Goal: Transaction & Acquisition: Purchase product/service

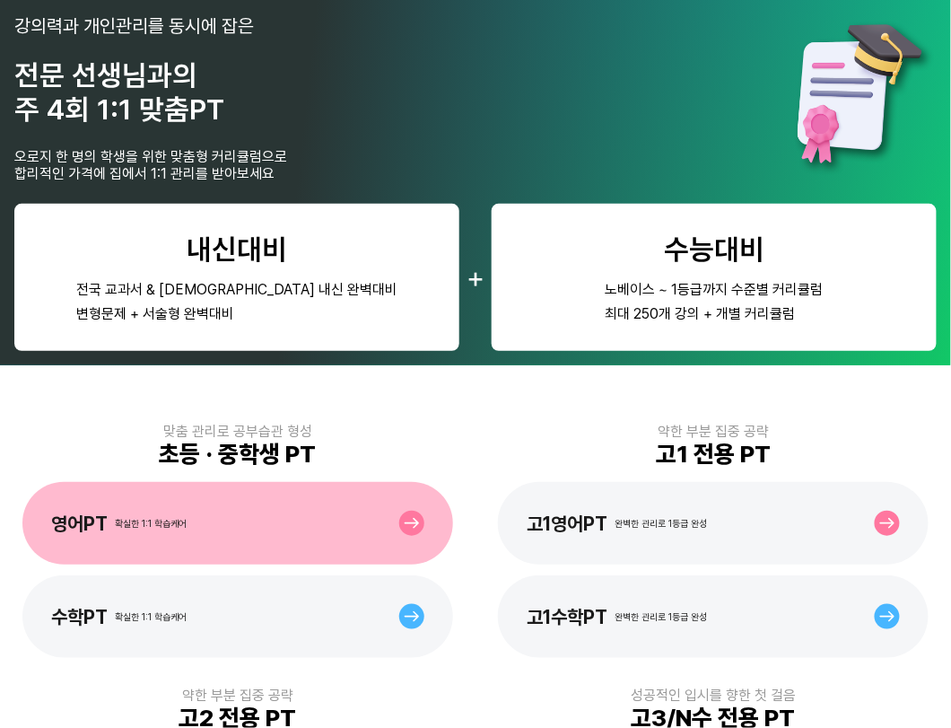
click at [260, 517] on div "영어PT 확실한 1:1 학습케어" at bounding box center [237, 523] width 431 height 83
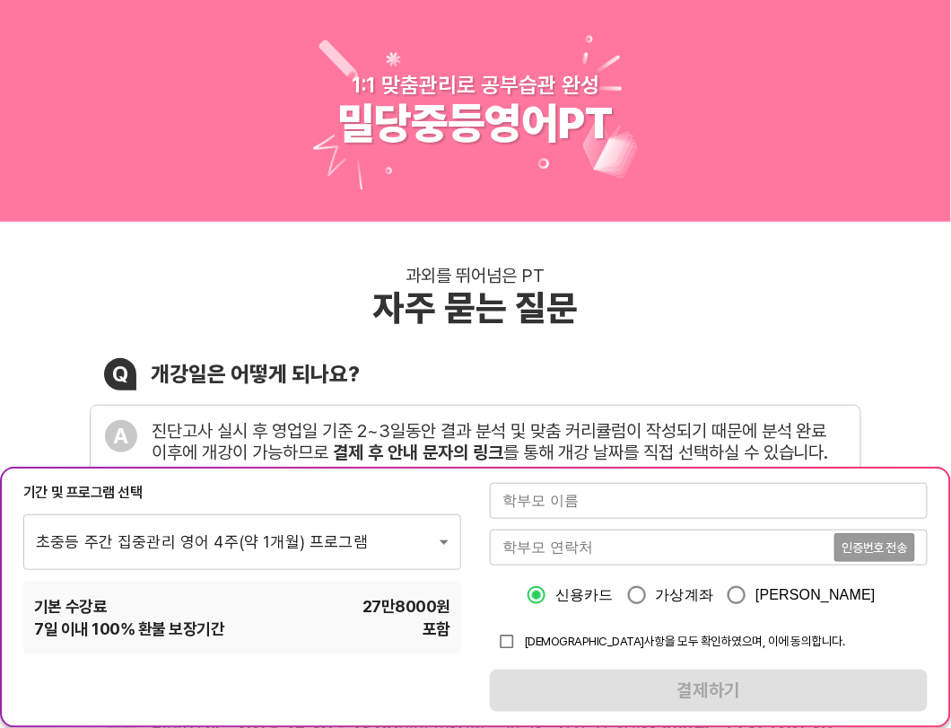
click at [687, 503] on input "text" at bounding box center [709, 501] width 438 height 36
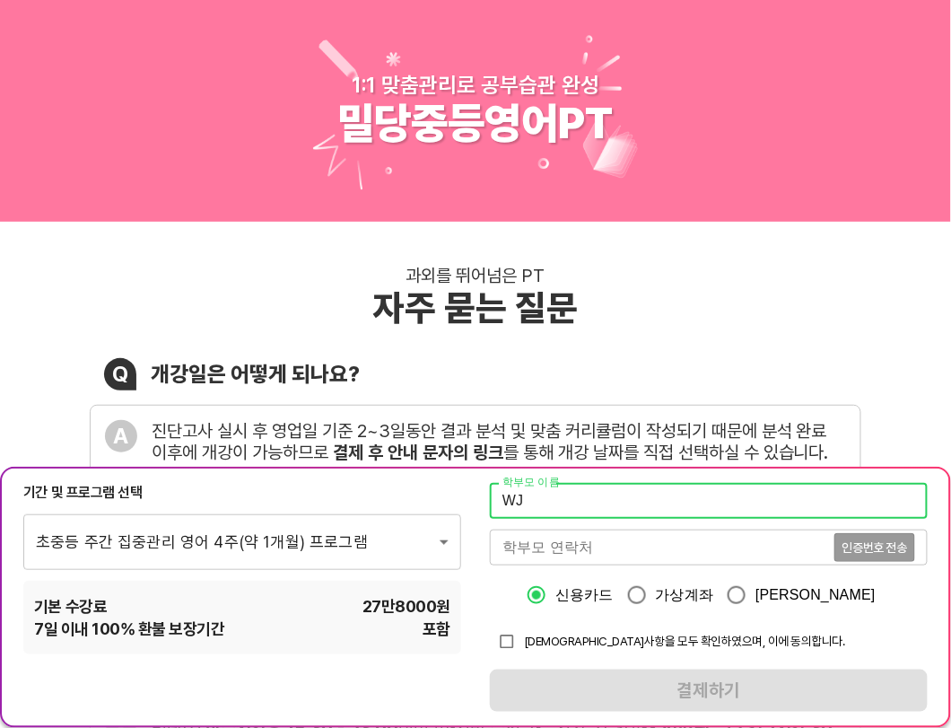
type input "W"
type input "정순이"
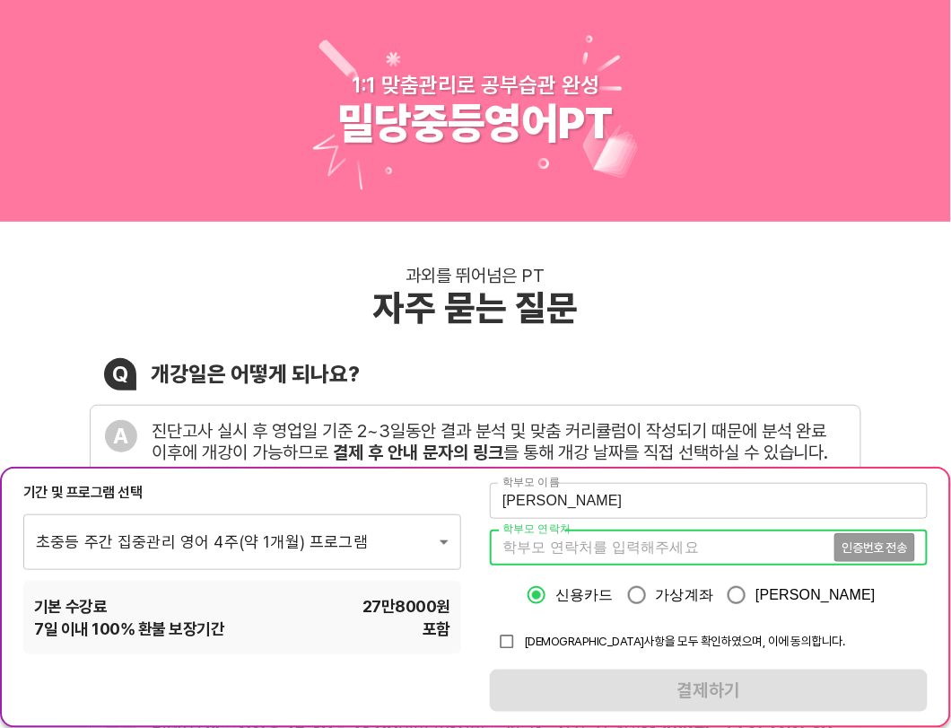
click at [710, 545] on input "tel" at bounding box center [662, 547] width 344 height 36
type input "01097299057"
click at [656, 597] on input "가상계좌" at bounding box center [637, 595] width 38 height 38
radio input "true"
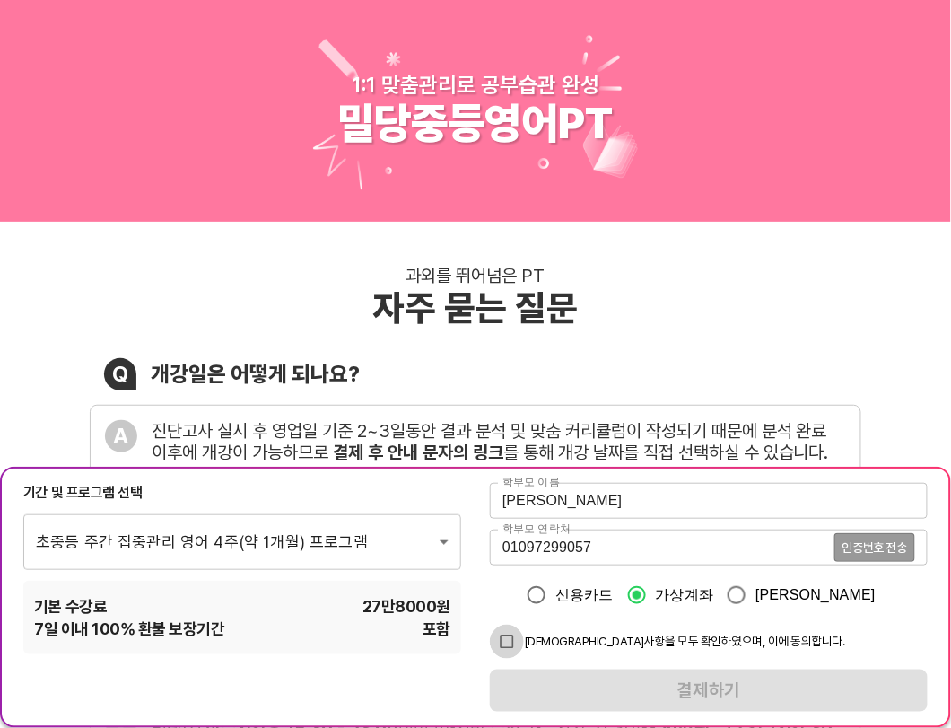
click at [510, 643] on input "checkbox" at bounding box center [507, 641] width 34 height 34
checkbox input "true"
click at [893, 556] on button "인증번호 전송" at bounding box center [874, 547] width 81 height 29
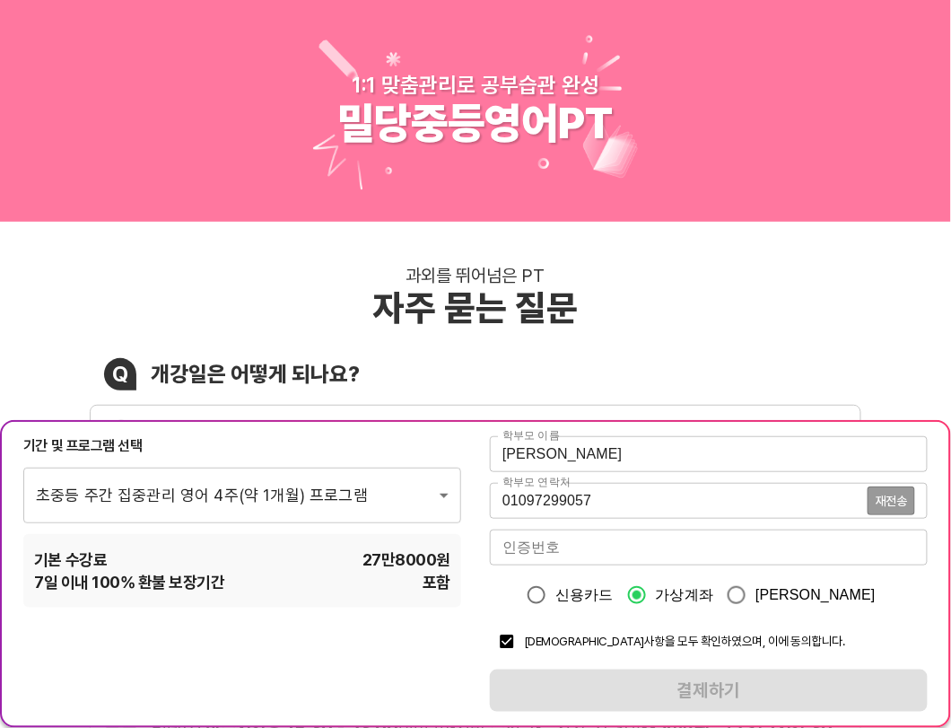
click at [629, 549] on input "number" at bounding box center [709, 547] width 438 height 36
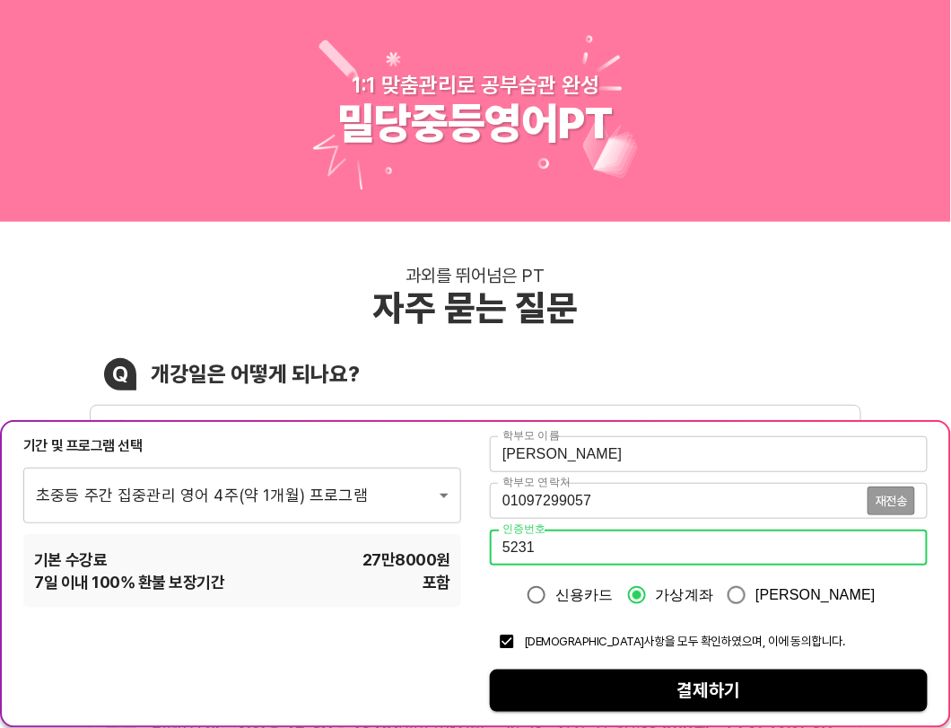
type input "5231"
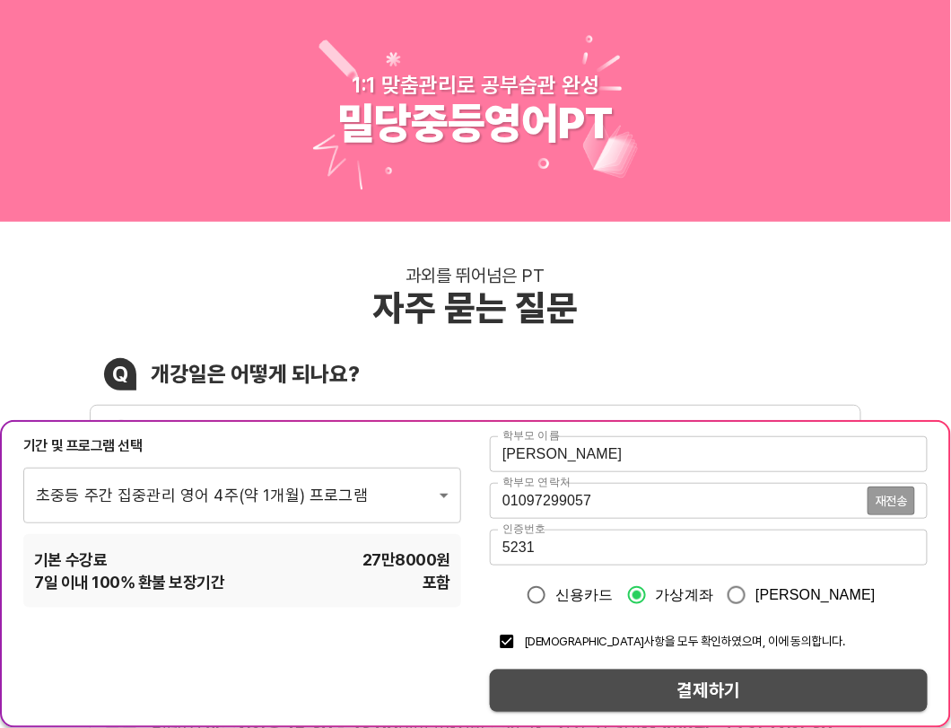
click at [701, 682] on span "결제하기" at bounding box center [708, 690] width 409 height 31
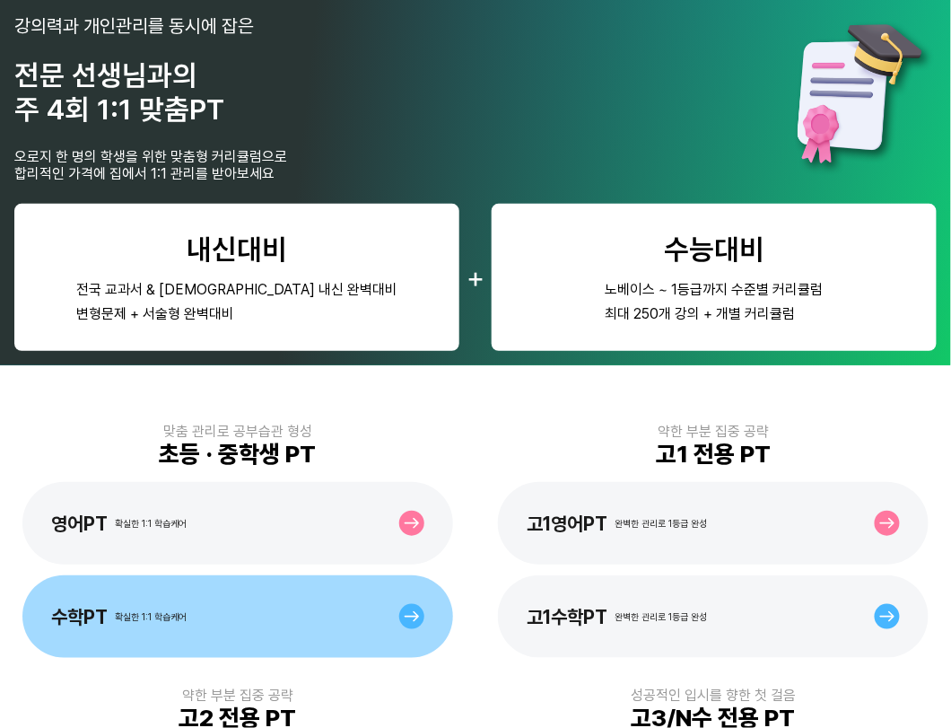
click at [223, 589] on div "수학PT 확실한 1:1 학습케어" at bounding box center [237, 616] width 431 height 83
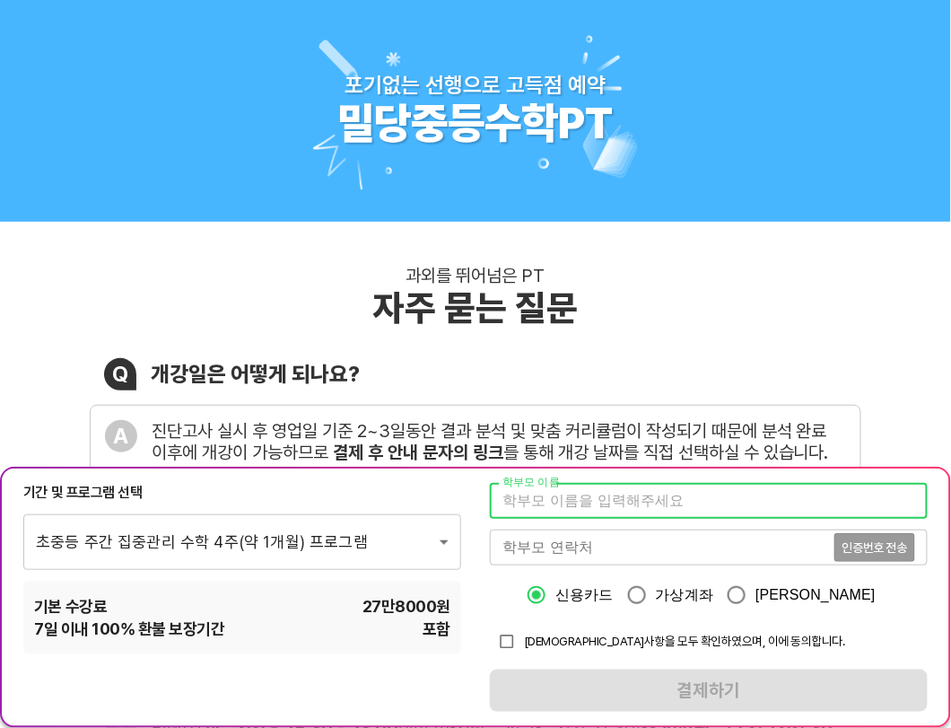
click at [654, 499] on input "text" at bounding box center [709, 501] width 438 height 36
type input "[PERSON_NAME]"
click at [792, 537] on input "tel" at bounding box center [662, 547] width 344 height 36
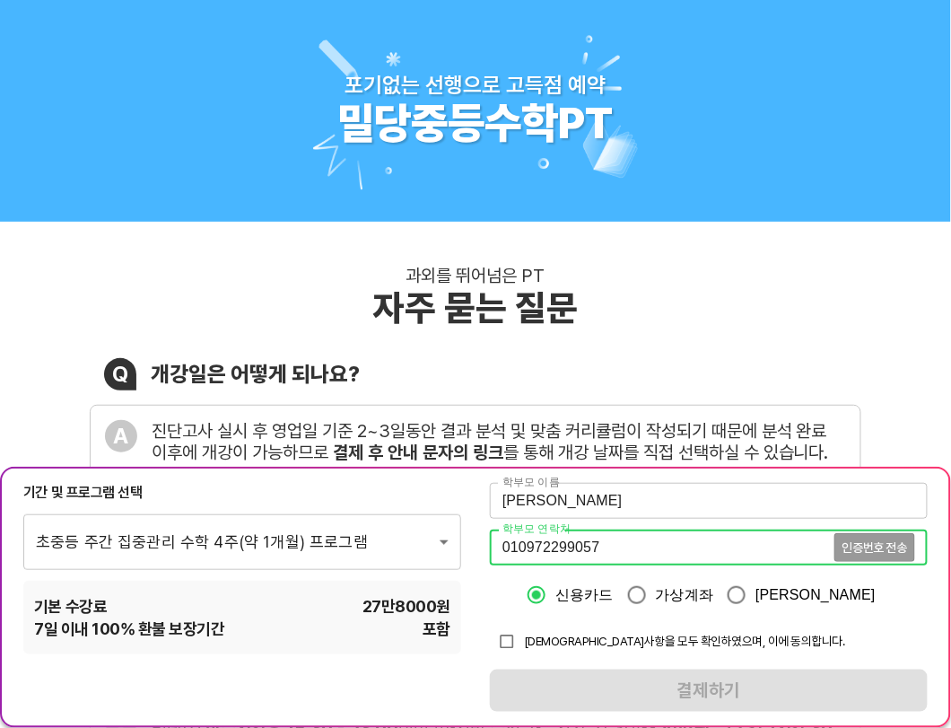
type input "010972299057"
click at [859, 545] on div "[PHONE_NUMBER] 인증번호 전송 학부모 연락처" at bounding box center [709, 547] width 438 height 36
drag, startPoint x: 836, startPoint y: 612, endPoint x: 857, endPoint y: 562, distance: 54.3
click at [836, 611] on label "[PERSON_NAME]" at bounding box center [797, 595] width 158 height 38
click at [755, 611] on input "[PERSON_NAME]" at bounding box center [737, 595] width 38 height 38
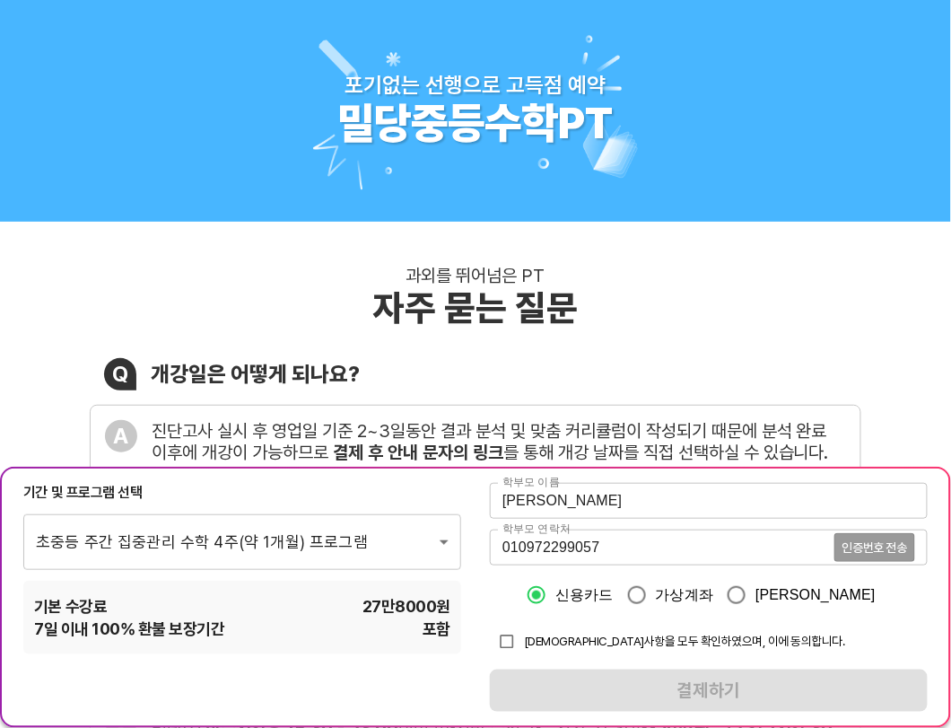
radio input "true"
click at [867, 548] on div "[PHONE_NUMBER] 인증번호 전송 학부모 연락처" at bounding box center [709, 547] width 438 height 36
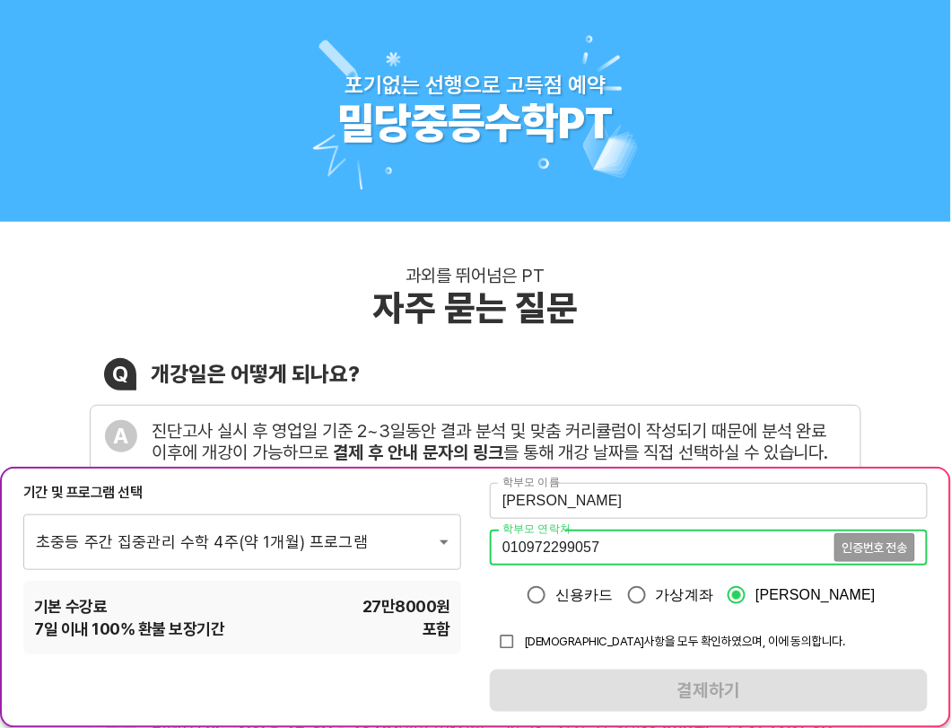
click at [656, 593] on input "가상계좌" at bounding box center [637, 595] width 38 height 38
radio input "true"
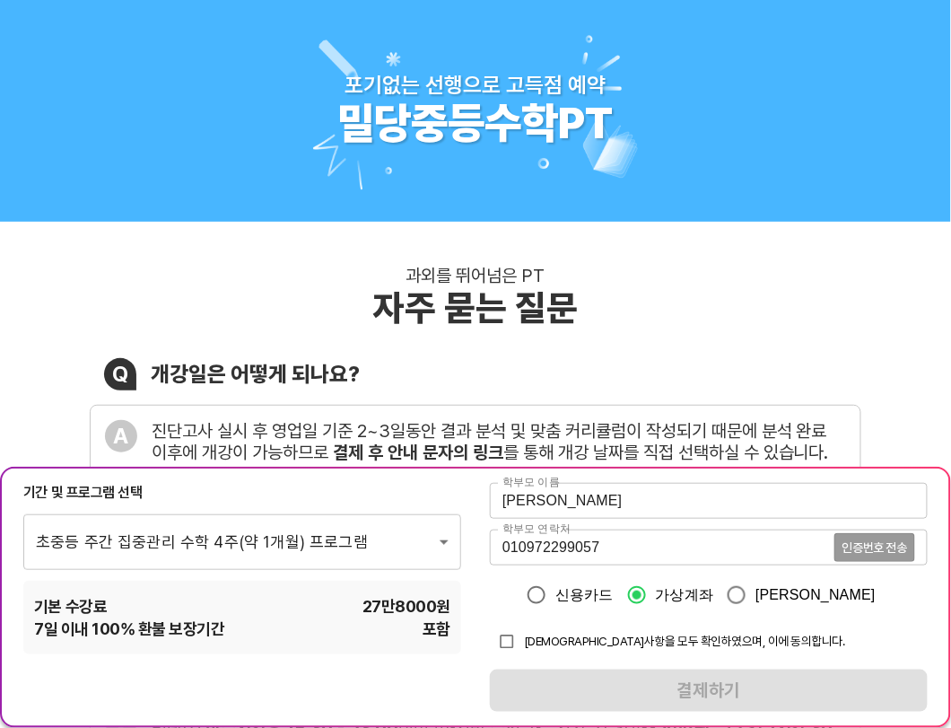
click at [546, 553] on input "010972299057" at bounding box center [662, 547] width 344 height 36
click at [554, 548] on input "010972299057" at bounding box center [662, 547] width 344 height 36
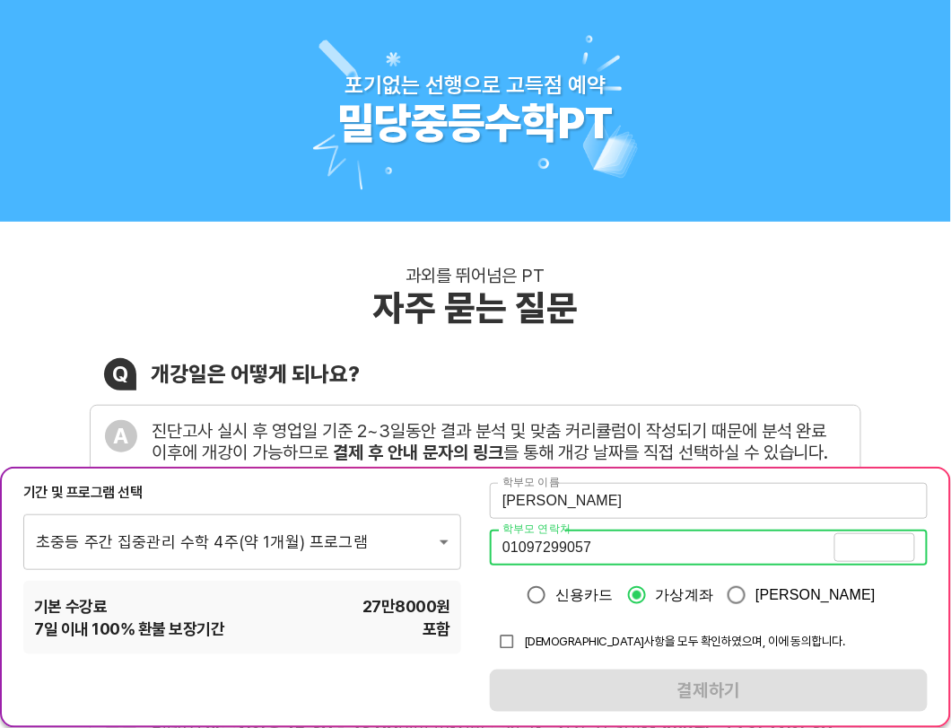
type input "01097299057"
click at [876, 549] on span "인증번호 전송" at bounding box center [874, 547] width 65 height 13
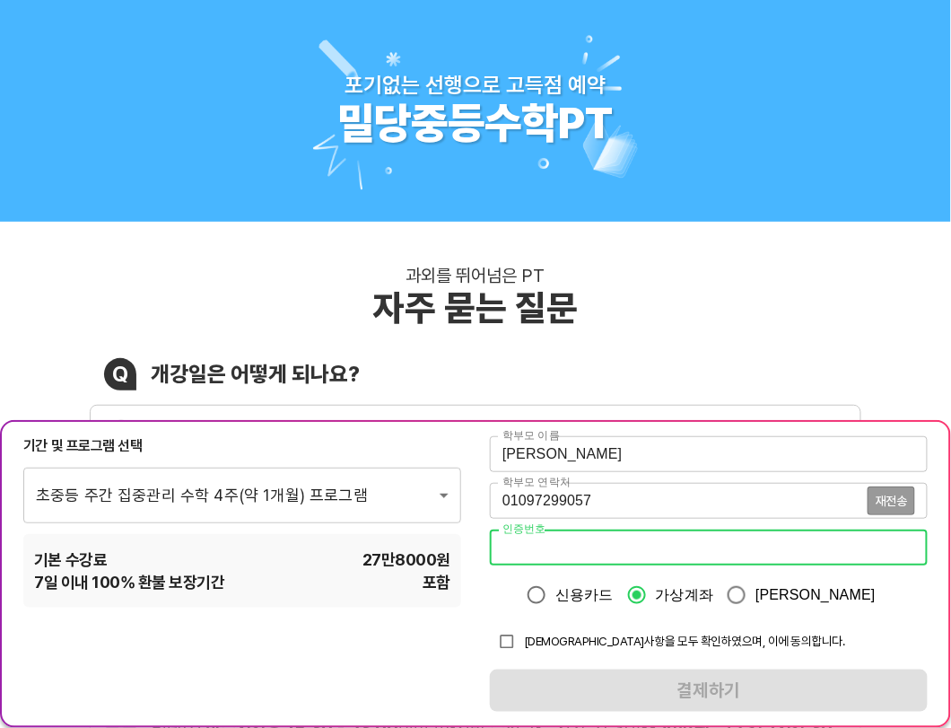
click at [867, 541] on input "number" at bounding box center [709, 547] width 438 height 36
type input "3784"
click at [519, 635] on input "checkbox" at bounding box center [507, 641] width 34 height 34
checkbox input "true"
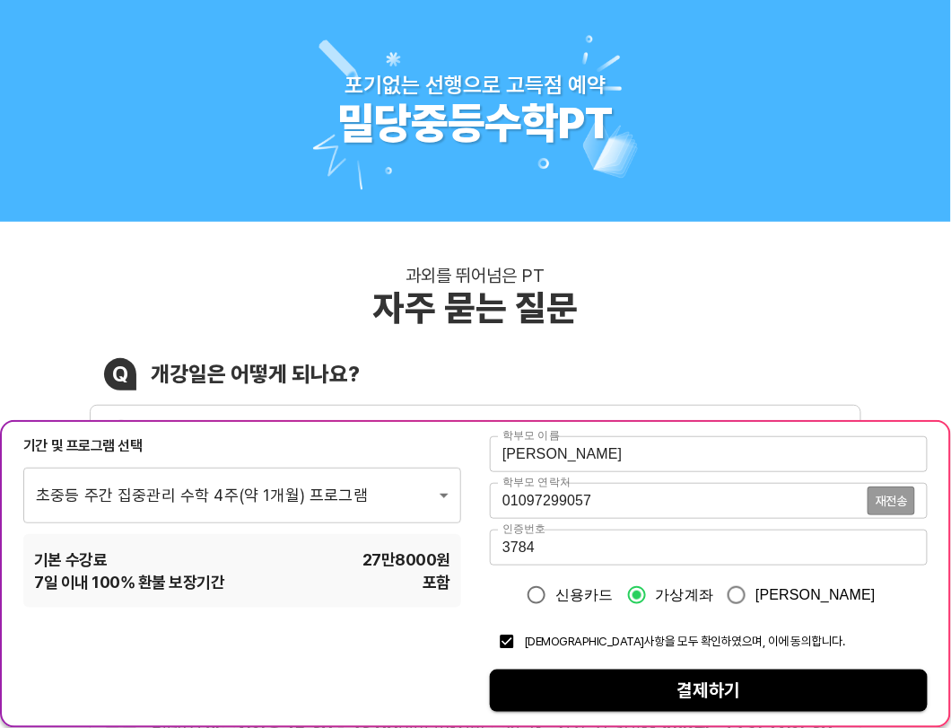
click at [613, 675] on span "결제하기" at bounding box center [708, 690] width 409 height 31
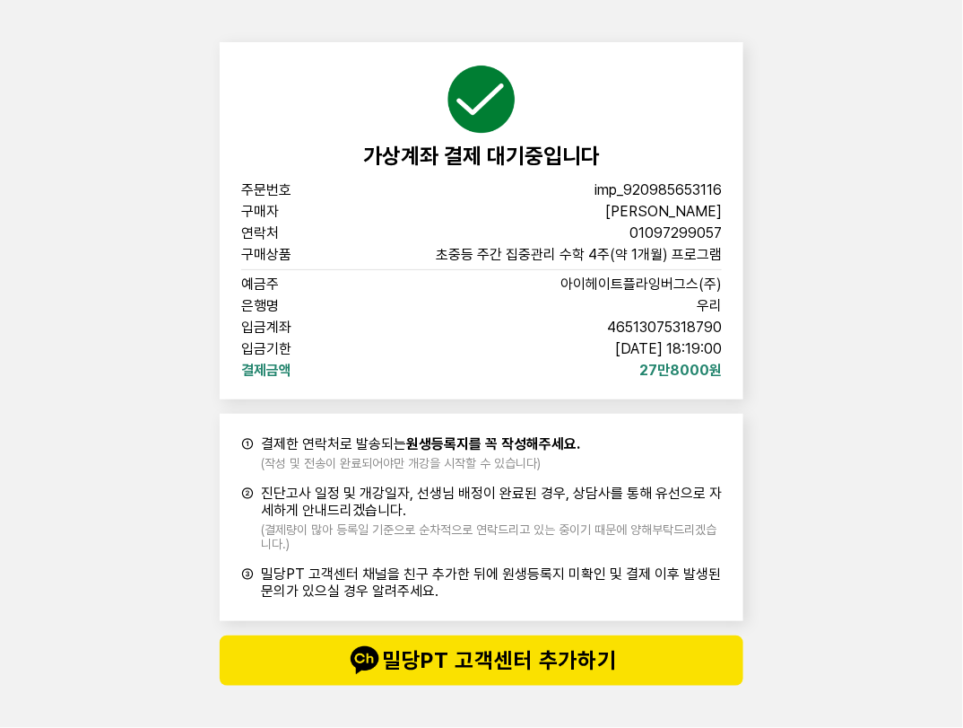
drag, startPoint x: 593, startPoint y: 116, endPoint x: 601, endPoint y: 105, distance: 13.5
click at [593, 116] on div "가상계좌 결제 대기중입니다" at bounding box center [481, 116] width 481 height 105
